Goal: Information Seeking & Learning: Learn about a topic

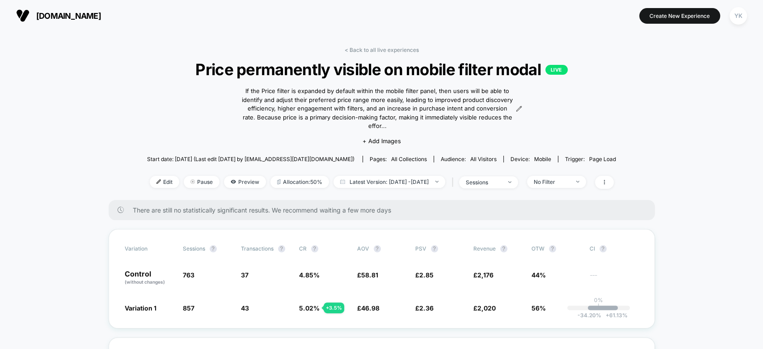
click at [82, 13] on span "[DOMAIN_NAME]" at bounding box center [68, 15] width 65 height 9
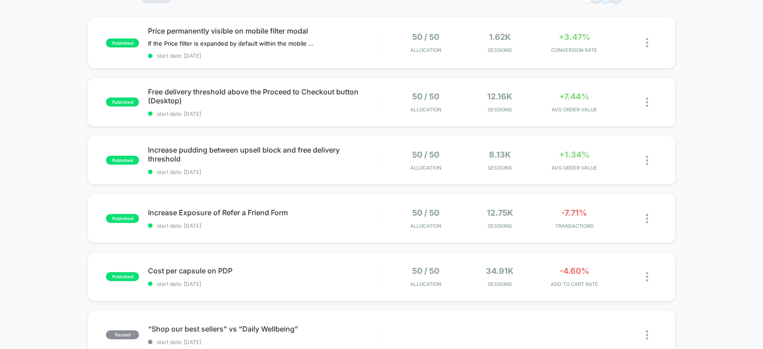
scroll to position [80, 0]
click at [500, 288] on div "published Cost per capsule on PDP start date: [DATE] 50 / 50 Allocation 34.91k …" at bounding box center [381, 276] width 587 height 49
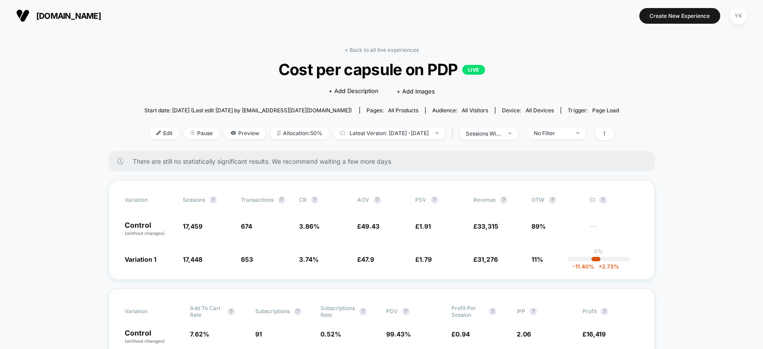
click at [580, 139] on div "< Back to all live experiences Cost per capsule on PDP LIVE Click to edit exper…" at bounding box center [381, 98] width 475 height 105
click at [569, 130] on div "No Filter" at bounding box center [552, 133] width 36 height 7
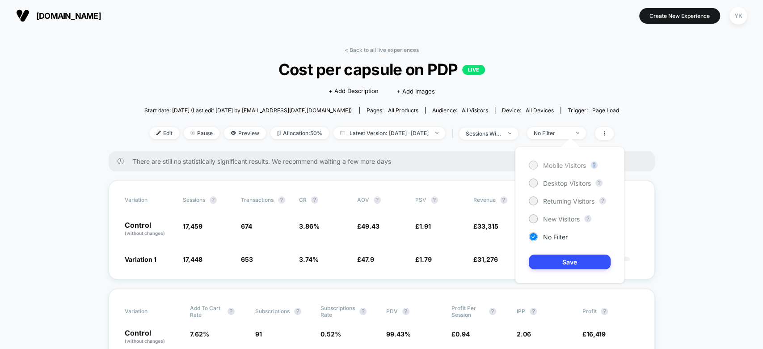
drag, startPoint x: 555, startPoint y: 171, endPoint x: 548, endPoint y: 166, distance: 9.0
click at [548, 166] on div "Mobile Visitors ? Desktop Visitors ? Returning Visitors ? New Visitors ? No Fil…" at bounding box center [569, 215] width 109 height 136
click at [548, 166] on span "Mobile Visitors" at bounding box center [564, 165] width 43 height 8
click at [558, 263] on button "Save" at bounding box center [570, 261] width 82 height 15
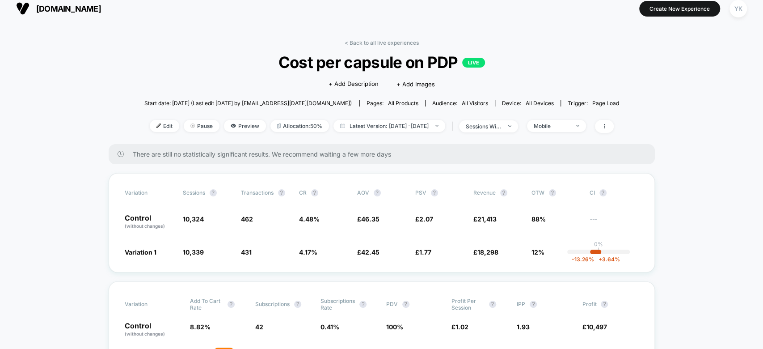
scroll to position [8, 0]
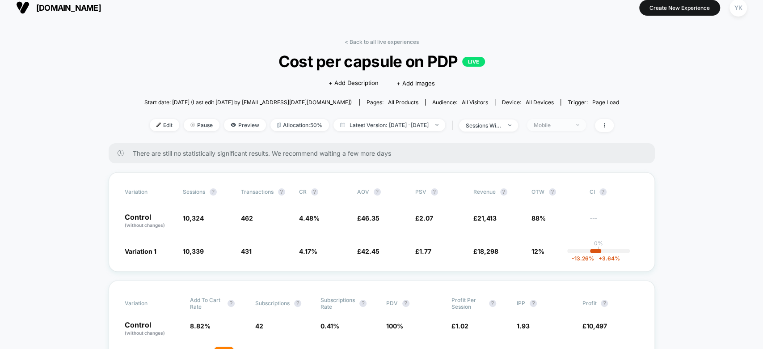
drag, startPoint x: 571, startPoint y: 118, endPoint x: 570, endPoint y: 124, distance: 6.7
click at [570, 124] on span "Mobile" at bounding box center [556, 125] width 59 height 12
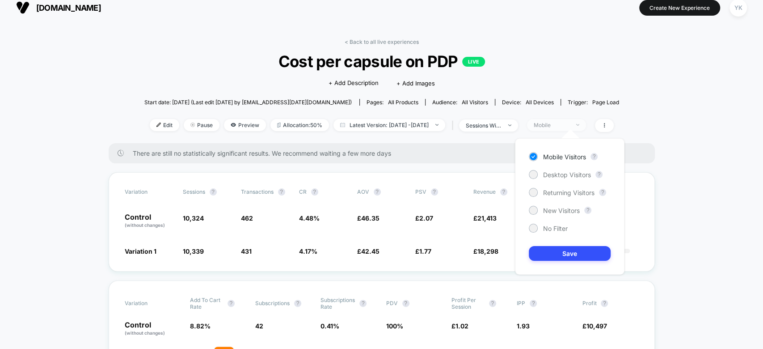
click at [569, 124] on div "Mobile" at bounding box center [552, 125] width 36 height 7
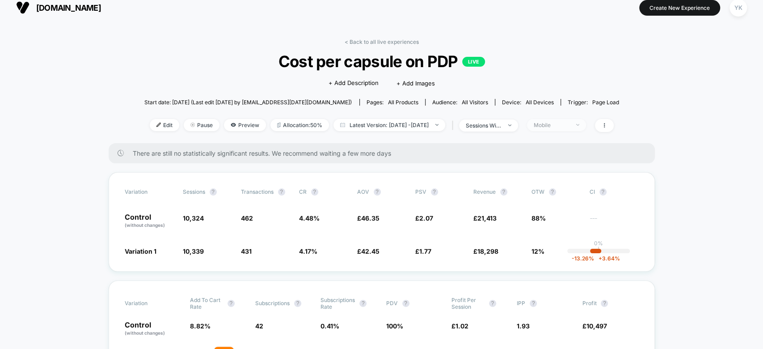
click at [569, 124] on div "Mobile" at bounding box center [552, 125] width 36 height 7
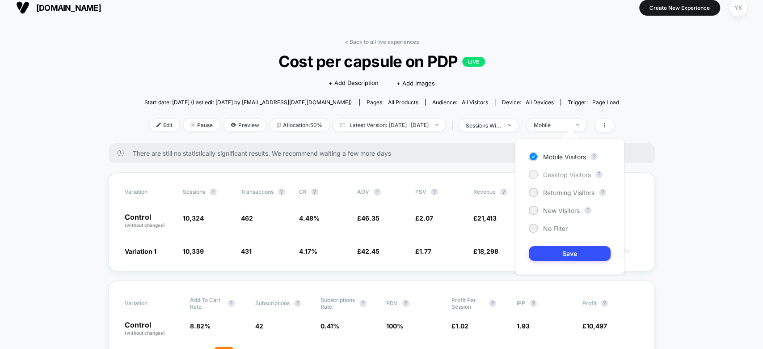
click at [565, 171] on span "Desktop Visitors" at bounding box center [567, 175] width 48 height 8
click at [564, 252] on button "Save" at bounding box center [570, 253] width 82 height 15
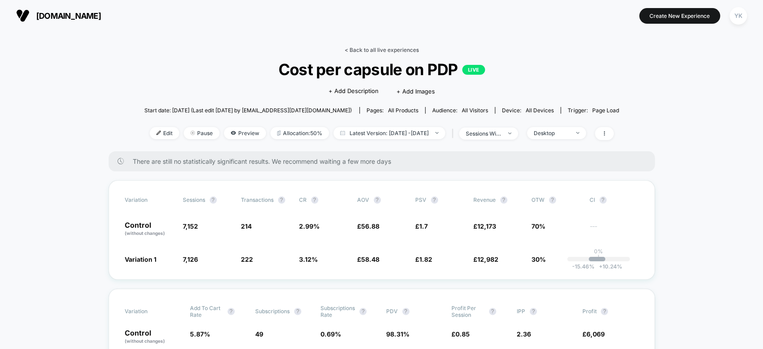
click at [404, 49] on link "< Back to all live experiences" at bounding box center [382, 49] width 74 height 7
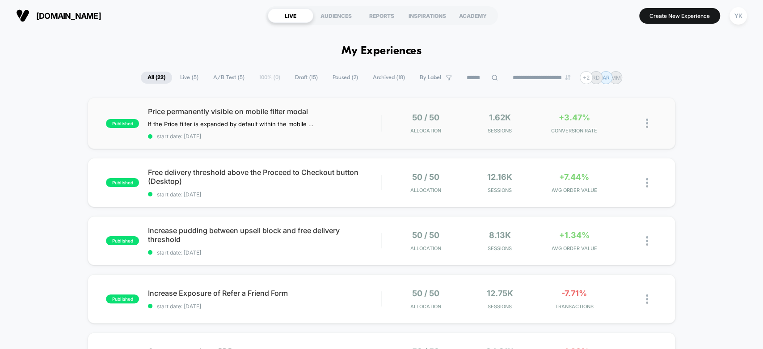
click at [602, 134] on div "published Price permanently visible on mobile filter modal If the Price filter …" at bounding box center [381, 122] width 587 height 51
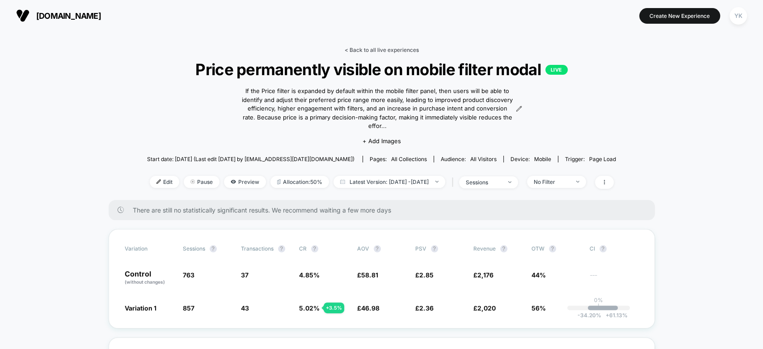
click at [368, 50] on link "< Back to all live experiences" at bounding box center [382, 49] width 74 height 7
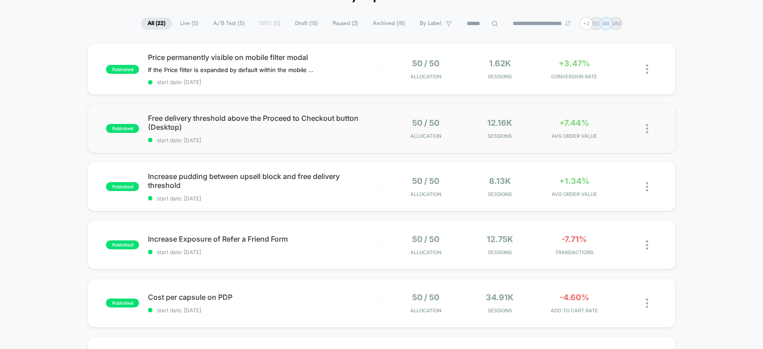
scroll to position [55, 0]
click at [578, 172] on div "published Increase pudding between upsell block and free delivery threshold sta…" at bounding box center [381, 185] width 587 height 49
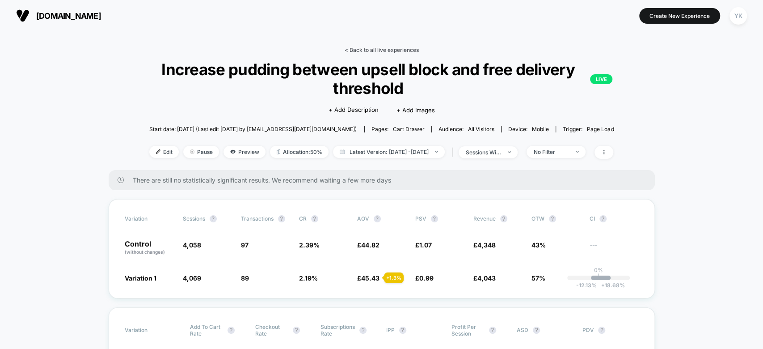
click at [360, 50] on link "< Back to all live experiences" at bounding box center [381, 49] width 74 height 7
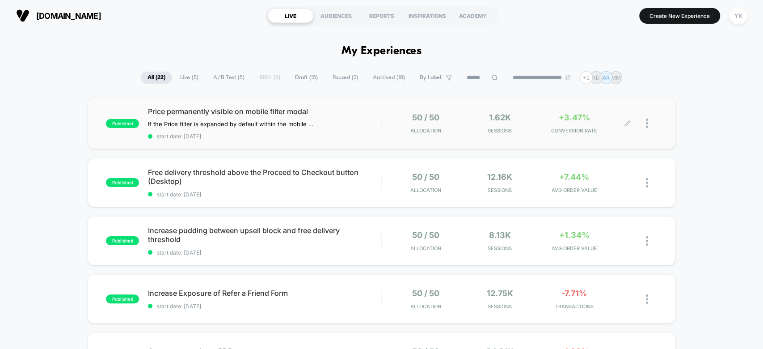
click at [617, 120] on div at bounding box center [620, 123] width 14 height 21
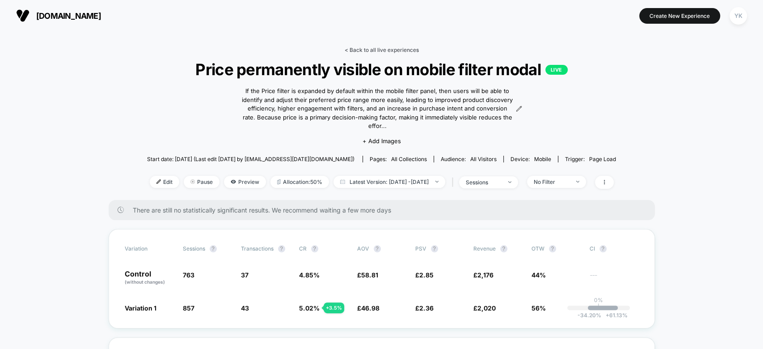
click at [375, 48] on link "< Back to all live experiences" at bounding box center [382, 49] width 74 height 7
